Goal: Learn about a topic: Learn about a topic

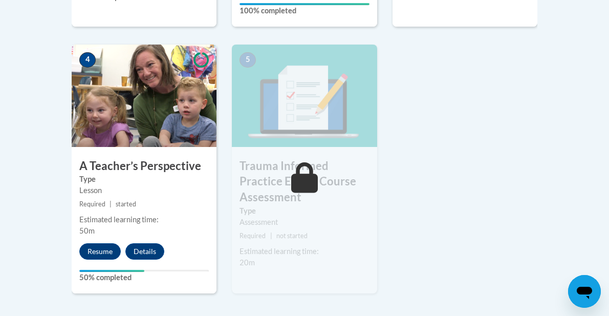
scroll to position [590, 0]
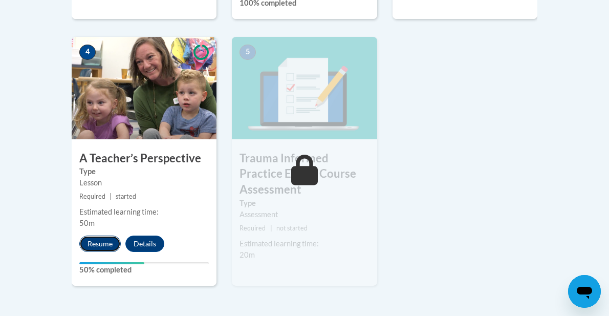
click at [112, 248] on button "Resume" at bounding box center [99, 244] width 41 height 16
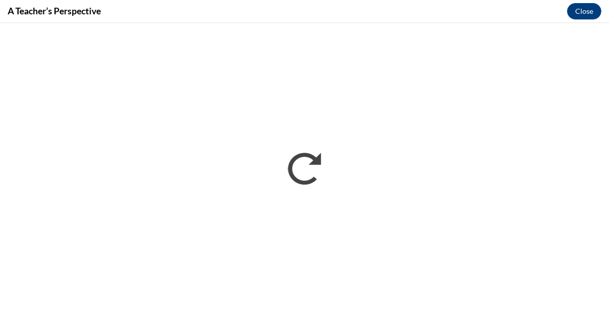
scroll to position [0, 0]
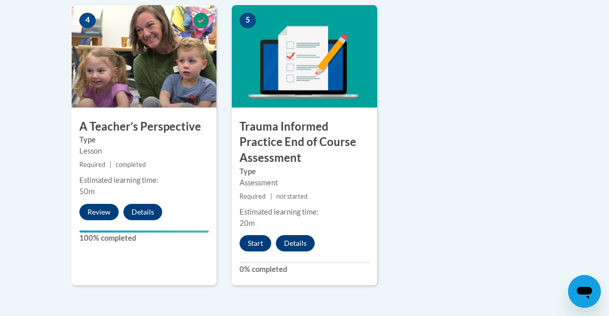
scroll to position [616, 0]
